Goal: Task Accomplishment & Management: Manage account settings

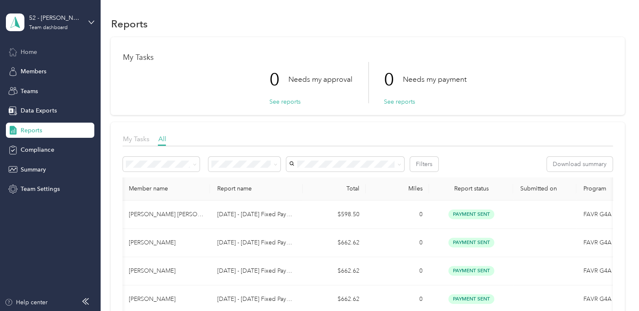
click at [35, 53] on span "Home" at bounding box center [29, 52] width 16 height 9
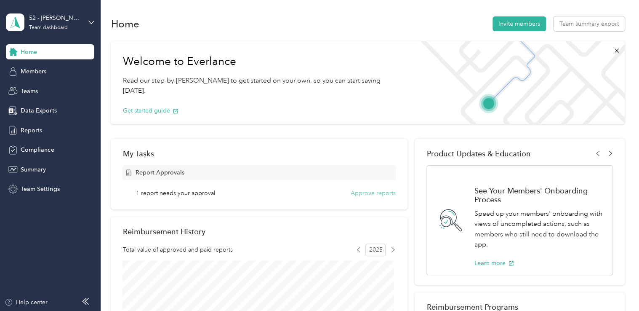
click at [364, 195] on button "Approve reports" at bounding box center [373, 193] width 45 height 9
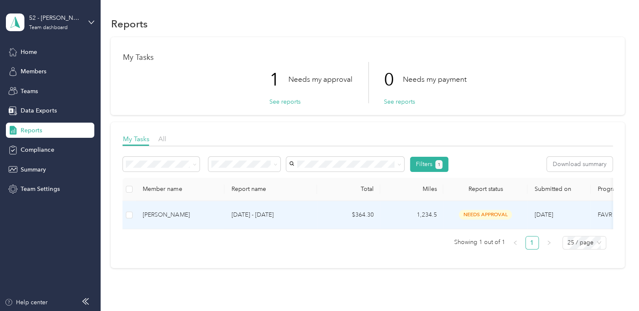
click at [148, 217] on div "[PERSON_NAME]" at bounding box center [180, 214] width 75 height 9
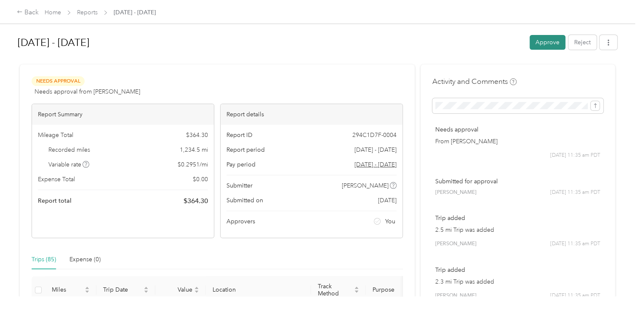
click at [551, 37] on button "Approve" at bounding box center [548, 42] width 36 height 15
